Goal: Navigation & Orientation: Find specific page/section

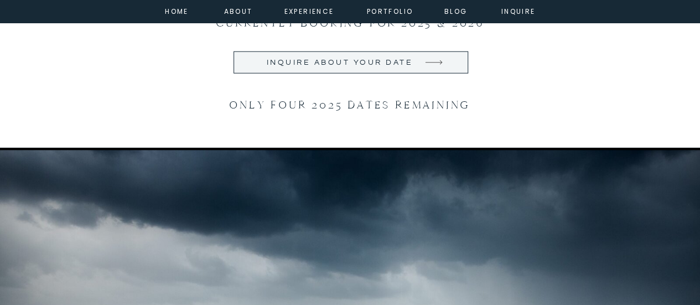
scroll to position [1347, 0]
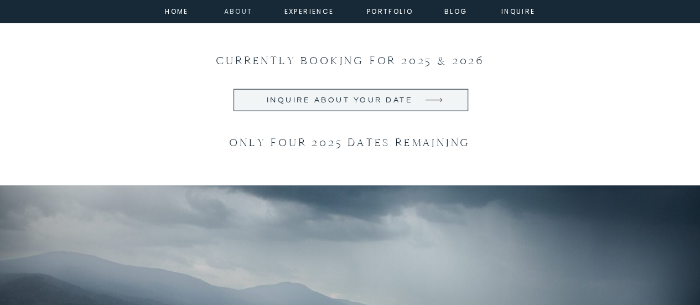
click at [234, 15] on nav "about" at bounding box center [236, 11] width 25 height 10
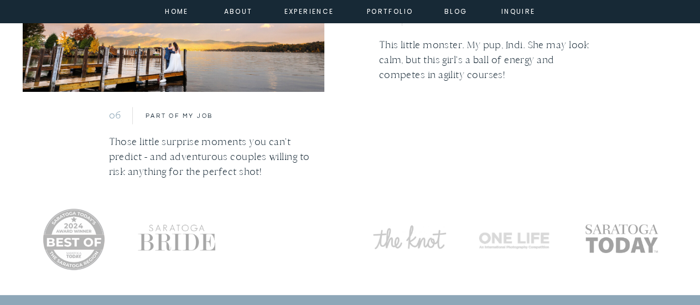
scroll to position [1972, 0]
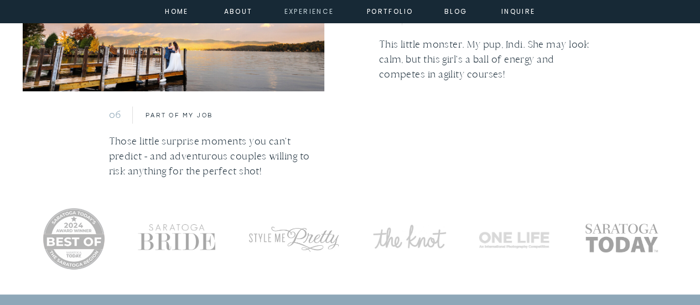
click at [298, 15] on nav "experience" at bounding box center [307, 11] width 45 height 10
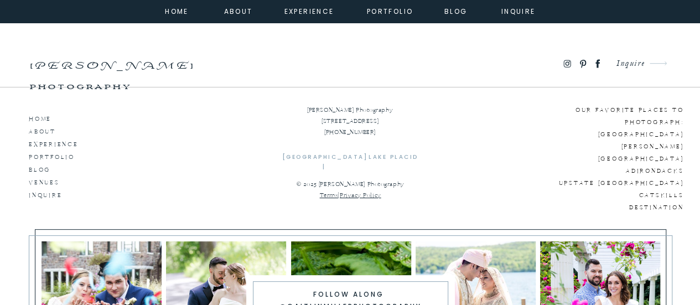
scroll to position [4279, 0]
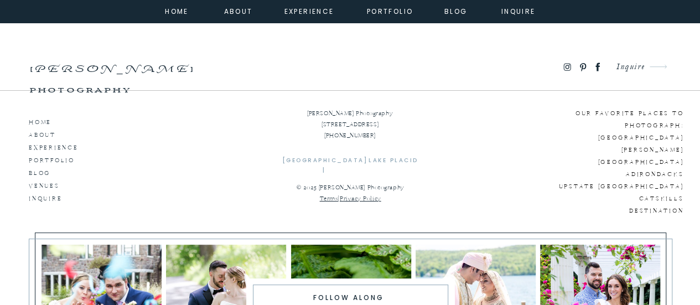
click at [42, 169] on p "BLOG" at bounding box center [60, 172] width 63 height 10
click at [44, 186] on p "Venues" at bounding box center [60, 184] width 63 height 10
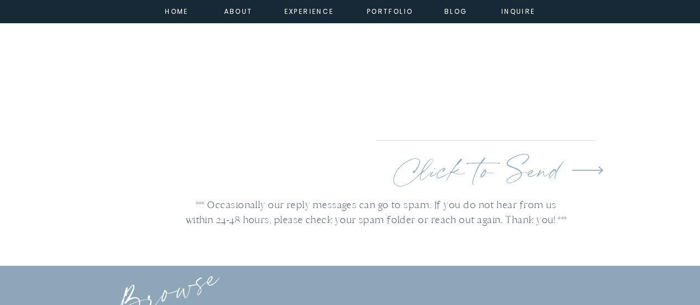
scroll to position [4384, 0]
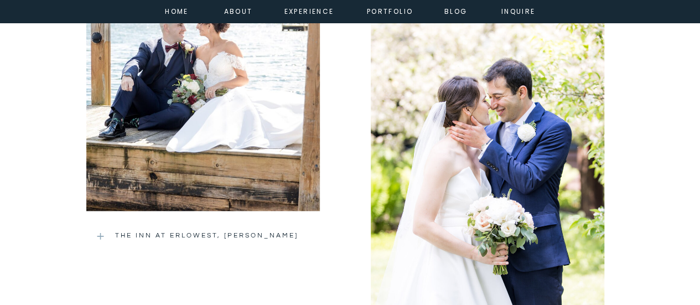
scroll to position [608, 0]
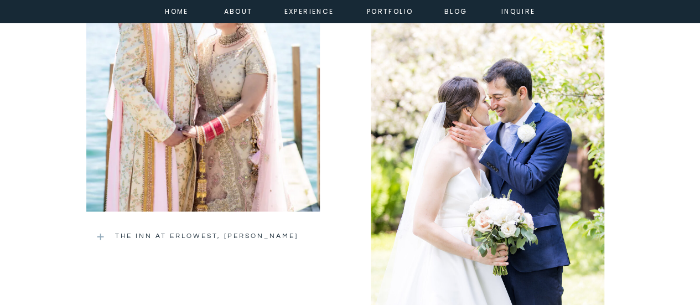
click at [207, 239] on h3 "the inn at erlowest, [PERSON_NAME]" at bounding box center [208, 237] width 187 height 12
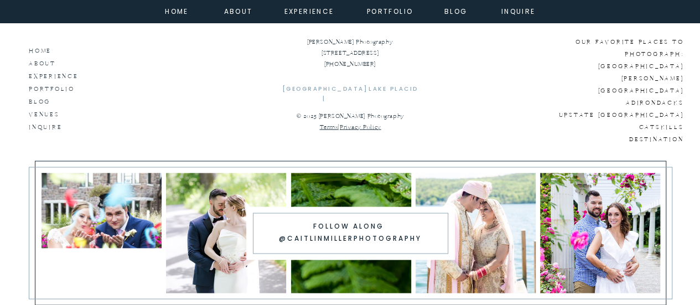
scroll to position [3129, 0]
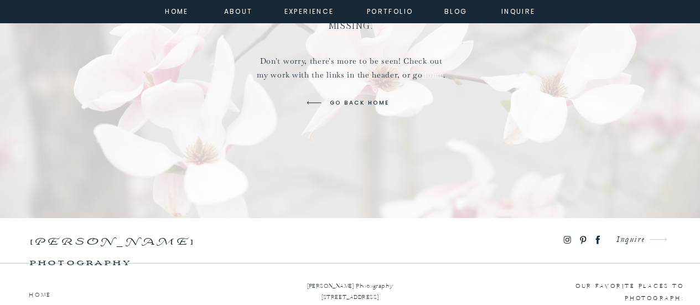
scroll to position [220, 0]
